Goal: Find specific page/section: Find specific page/section

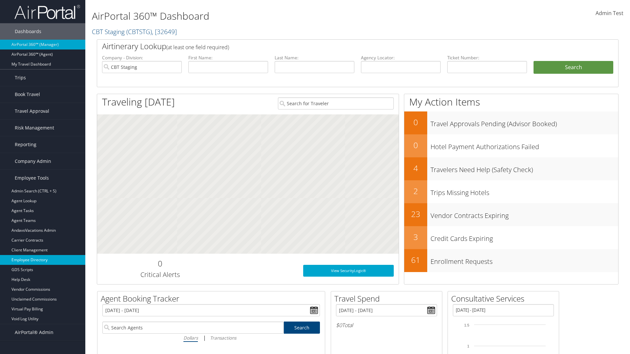
click at [43, 260] on link "Employee Directory" at bounding box center [42, 260] width 85 height 10
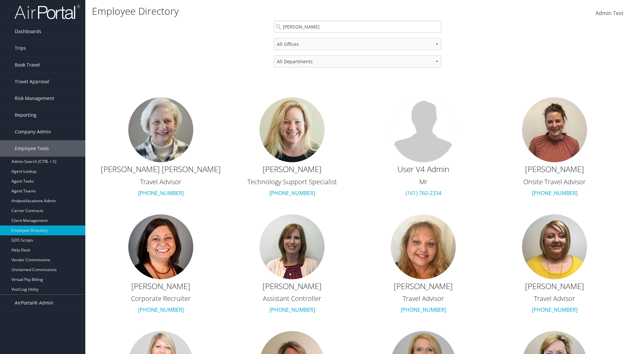
type input "[PERSON_NAME]"
click at [357, 39] on div "[PERSON_NAME]" at bounding box center [357, 39] width 165 height 7
